Goal: Information Seeking & Learning: Find specific fact

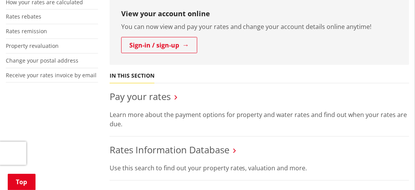
scroll to position [270, 0]
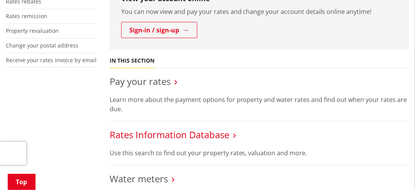
click at [179, 128] on link "Rates Information Database" at bounding box center [170, 134] width 120 height 13
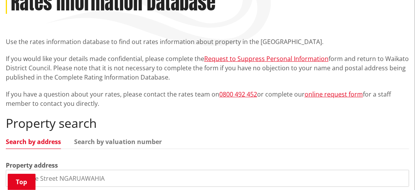
scroll to position [193, 0]
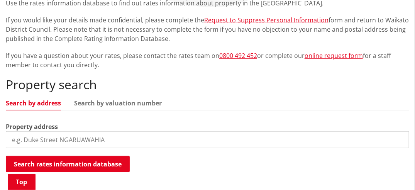
drag, startPoint x: 35, startPoint y: 125, endPoint x: 44, endPoint y: 130, distance: 9.7
click at [35, 131] on input "search" at bounding box center [207, 139] width 403 height 17
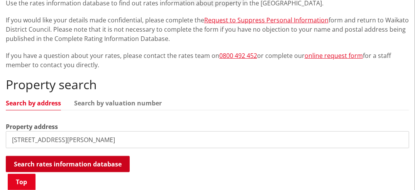
click at [80, 156] on button "Search rates information database" at bounding box center [68, 164] width 124 height 16
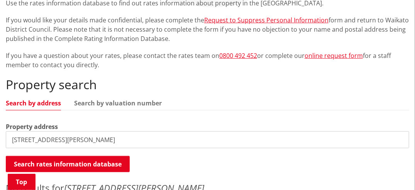
click at [64, 131] on input "[STREET_ADDRESS][PERSON_NAME]" at bounding box center [207, 139] width 403 height 17
type input "9"
click at [28, 131] on input "10 galileo" at bounding box center [207, 139] width 403 height 17
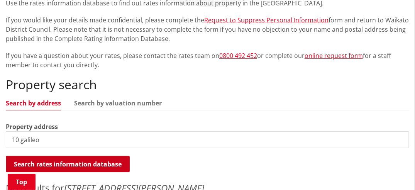
type input "10 galileo"
click at [56, 156] on button "Search rates information database" at bounding box center [68, 164] width 124 height 16
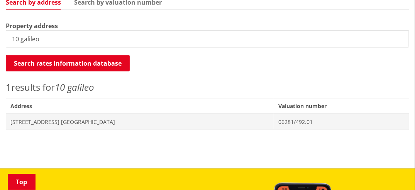
scroll to position [309, 0]
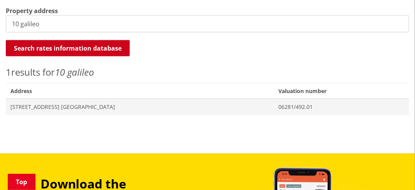
click at [73, 40] on button "Search rates information database" at bounding box center [68, 48] width 124 height 16
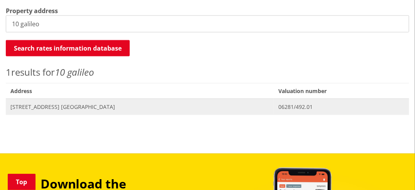
click at [149, 103] on span "[STREET_ADDRESS] [GEOGRAPHIC_DATA]" at bounding box center [139, 107] width 258 height 8
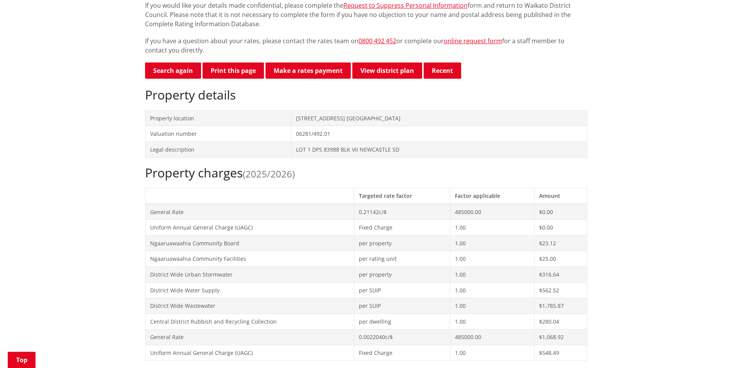
scroll to position [193, 0]
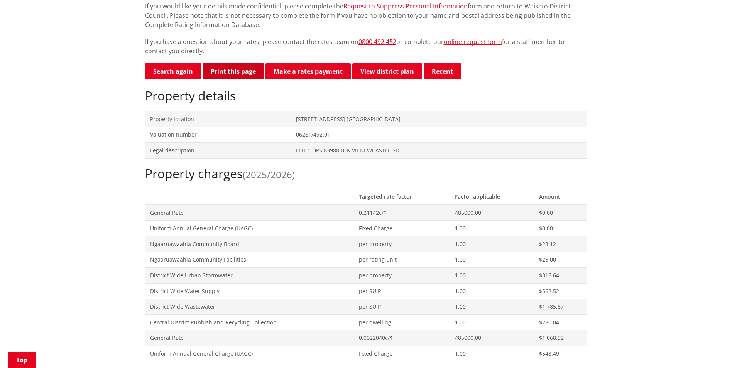
click at [222, 71] on button "Print this page" at bounding box center [233, 71] width 61 height 16
click at [384, 71] on link "View district plan" at bounding box center [387, 71] width 70 height 16
